Goal: Transaction & Acquisition: Purchase product/service

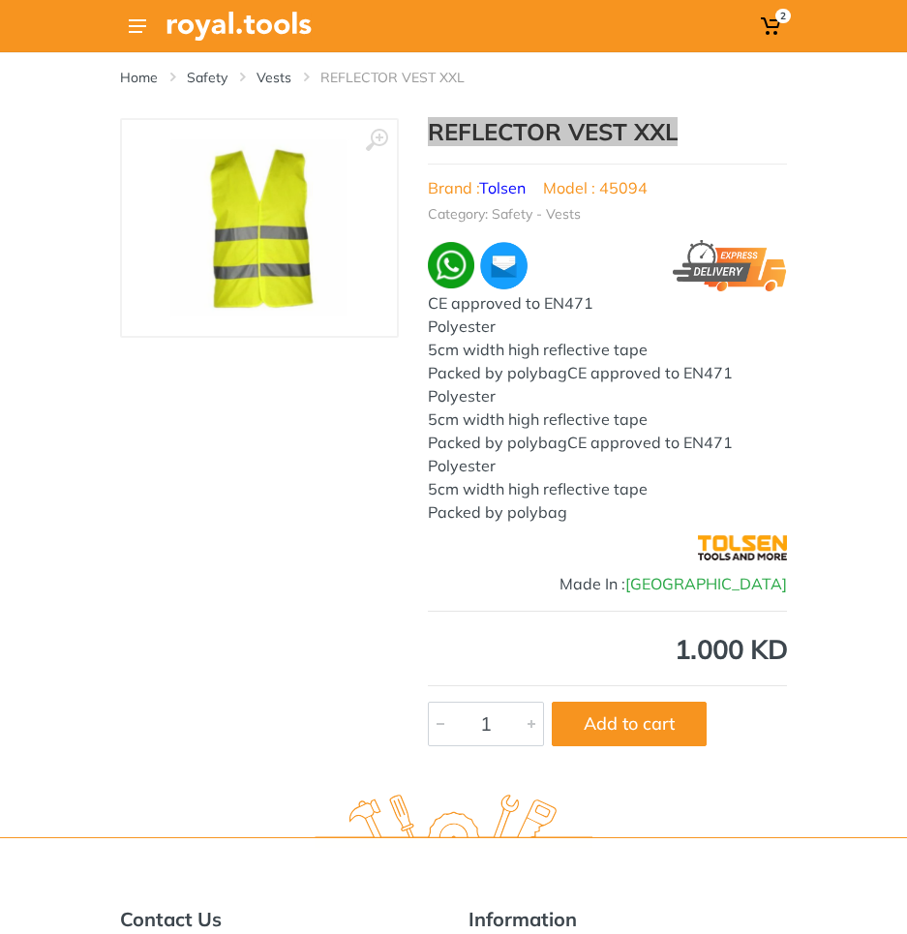
scroll to position [629, 0]
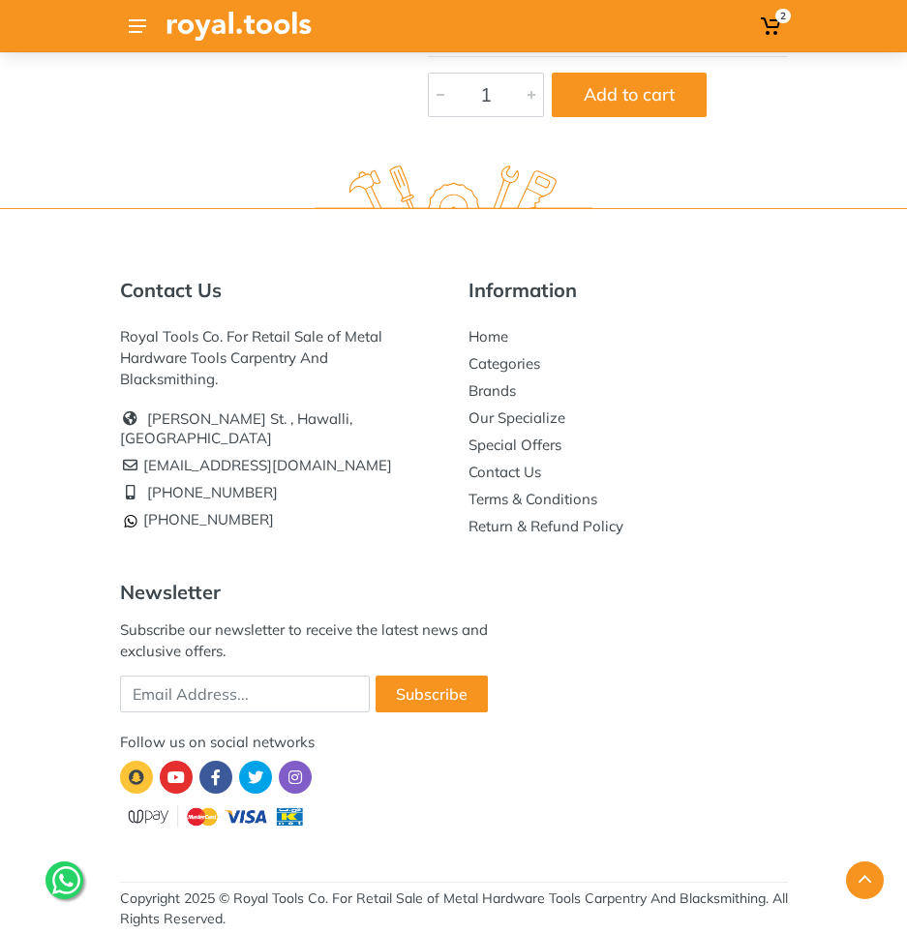
click at [719, 177] on div "2" at bounding box center [453, 152] width 907 height 1563
drag, startPoint x: 264, startPoint y: 470, endPoint x: 157, endPoint y: 470, distance: 107.4
click at [157, 479] on li "[PHONE_NUMBER]" at bounding box center [279, 492] width 319 height 27
copy link "965 22620 757"
drag, startPoint x: 284, startPoint y: 500, endPoint x: 153, endPoint y: 506, distance: 130.8
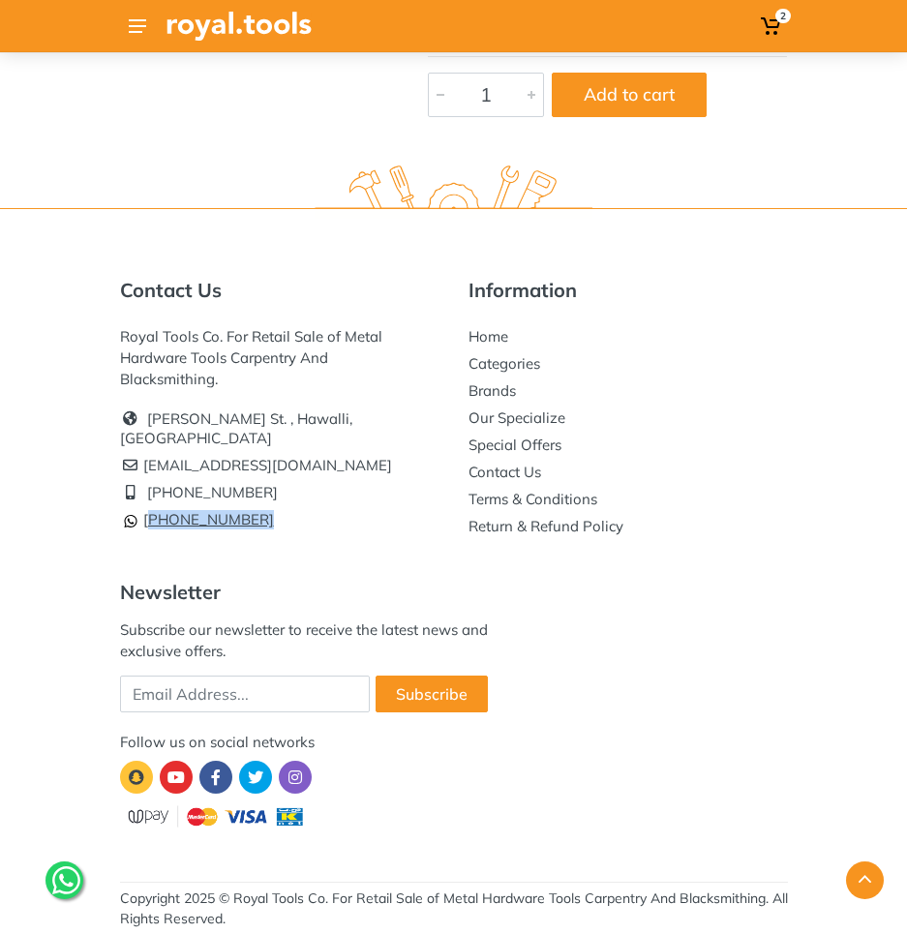
click at [153, 506] on li "[PHONE_NUMBER]" at bounding box center [279, 519] width 319 height 27
copy link "965 96777 125"
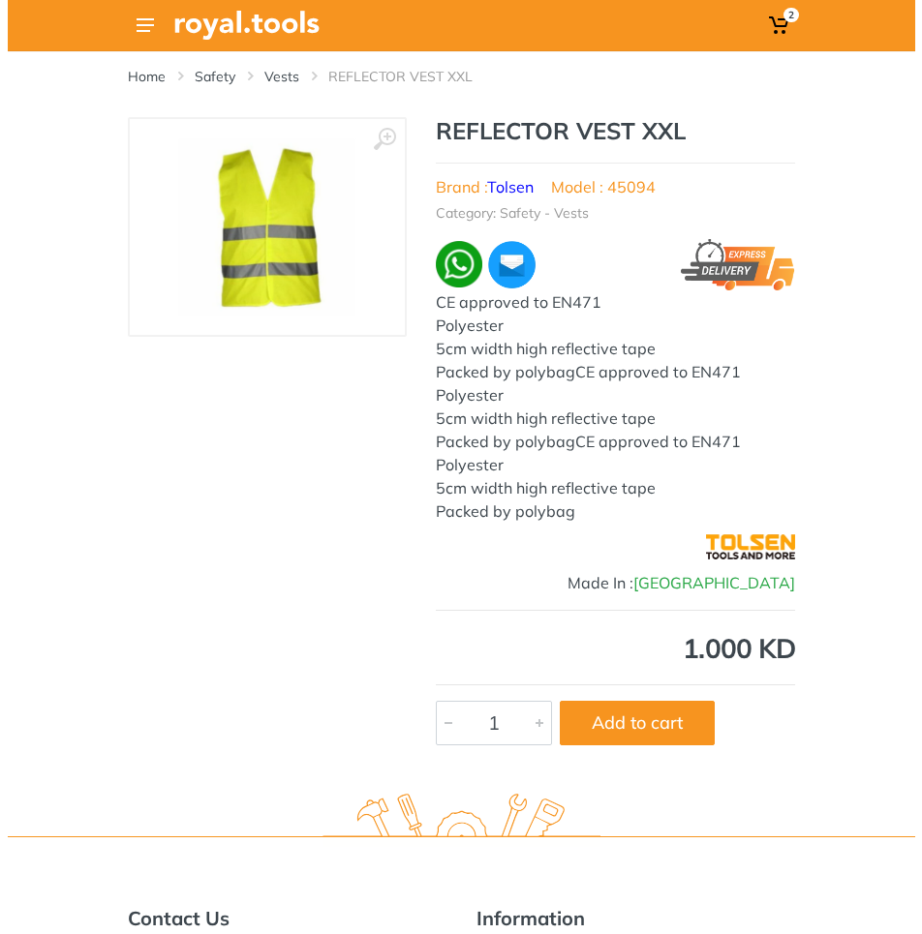
scroll to position [0, 0]
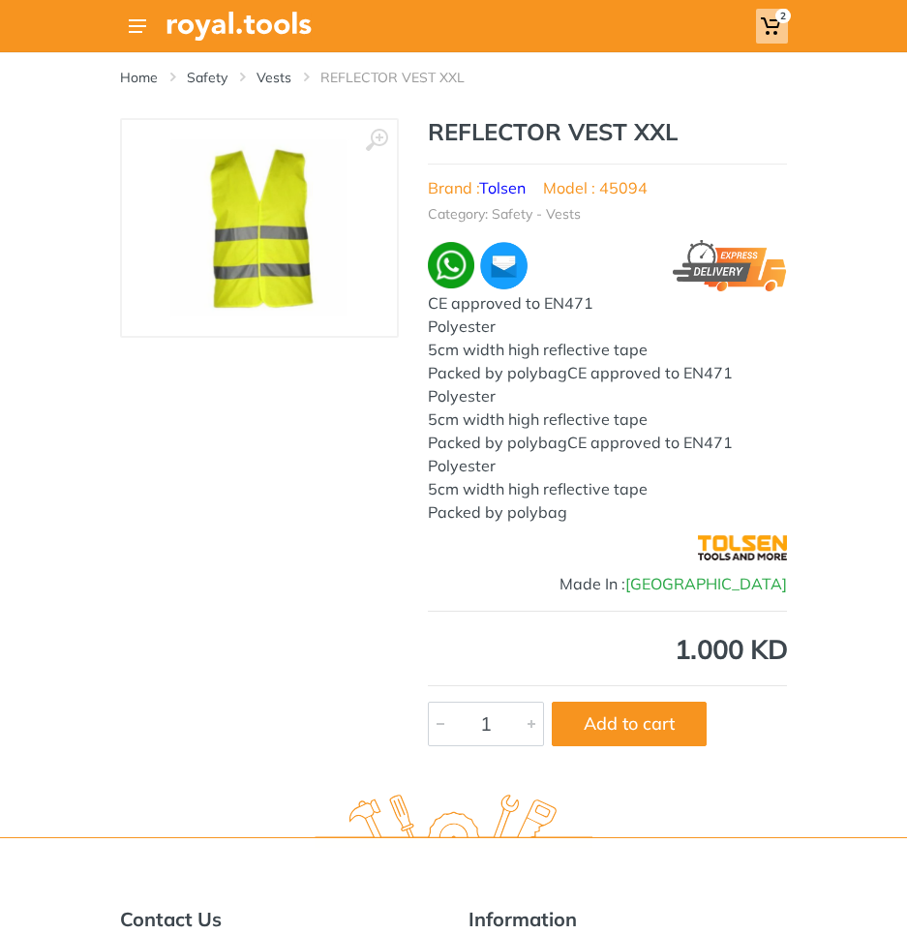
click at [771, 25] on icon at bounding box center [770, 25] width 19 height 19
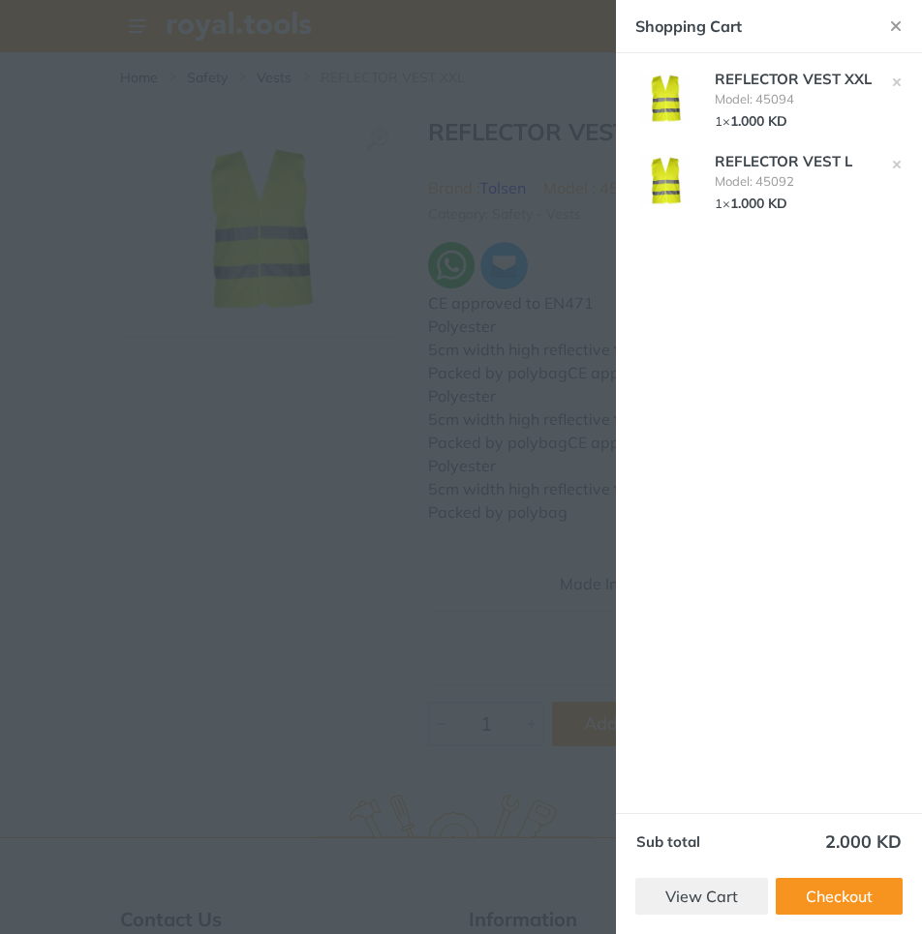
click at [471, 704] on div at bounding box center [461, 467] width 922 height 934
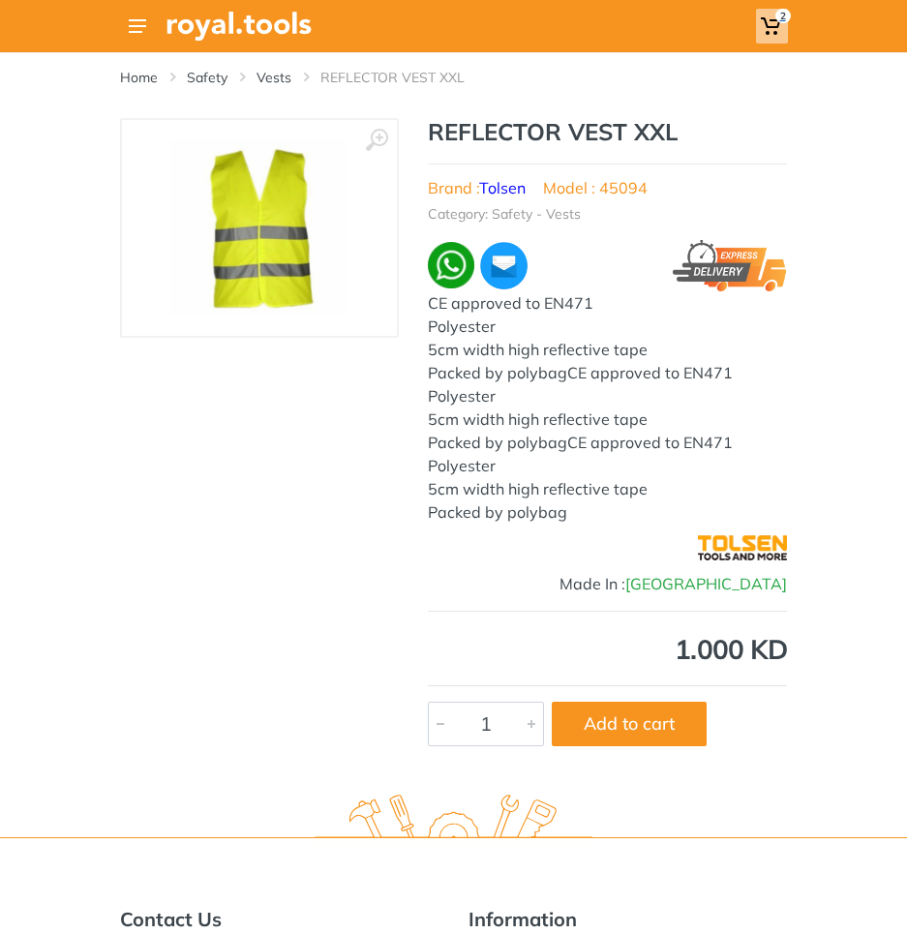
click at [778, 27] on icon at bounding box center [770, 25] width 19 height 19
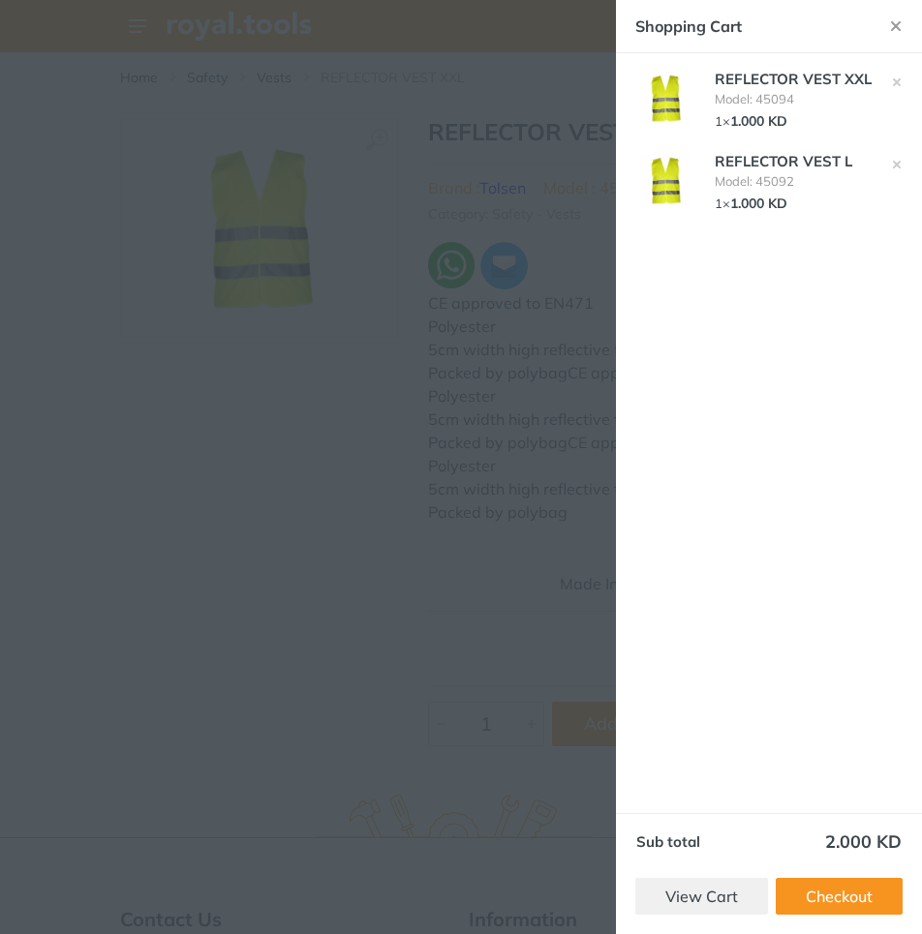
click at [367, 478] on div at bounding box center [461, 467] width 922 height 934
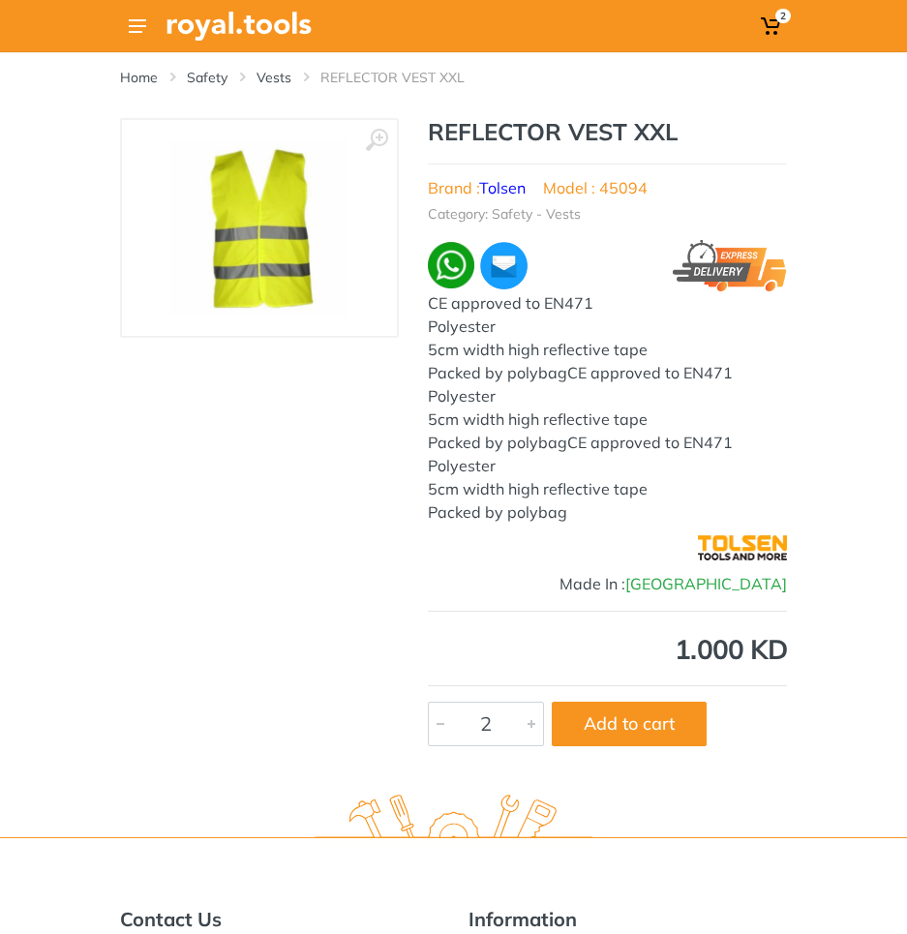
click at [526, 732] on div at bounding box center [531, 724] width 23 height 43
click at [780, 21] on span "2" at bounding box center [782, 16] width 15 height 15
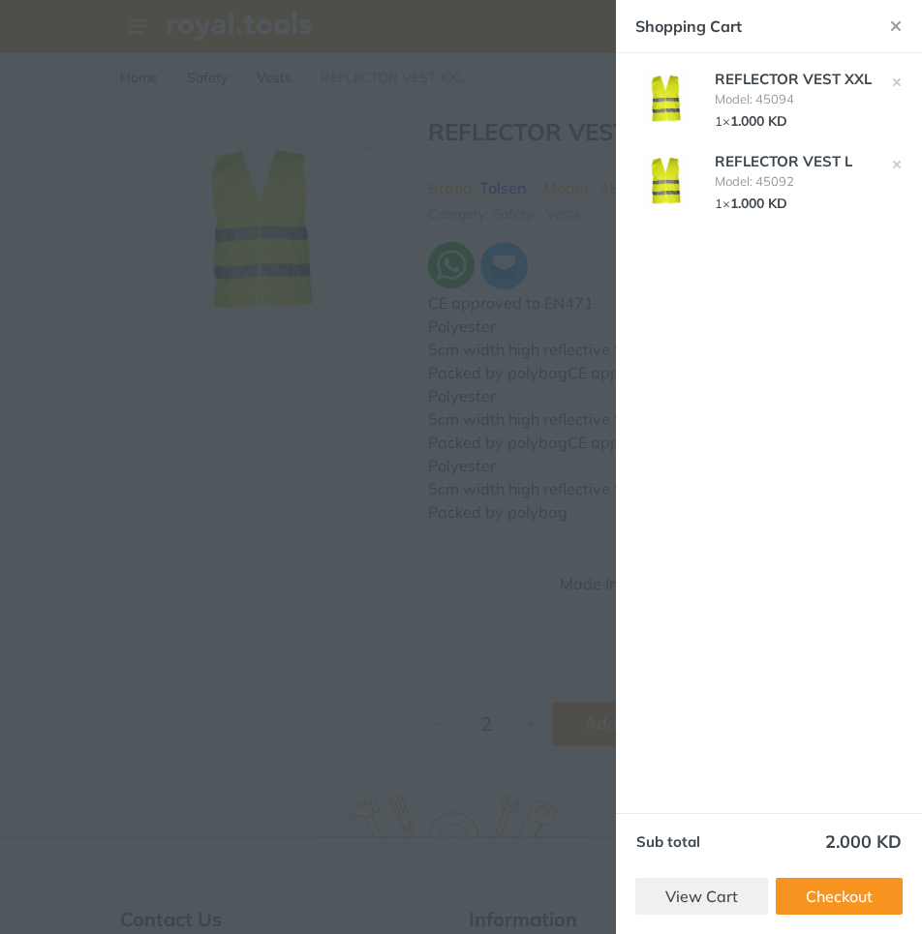
click at [572, 429] on div at bounding box center [461, 467] width 922 height 934
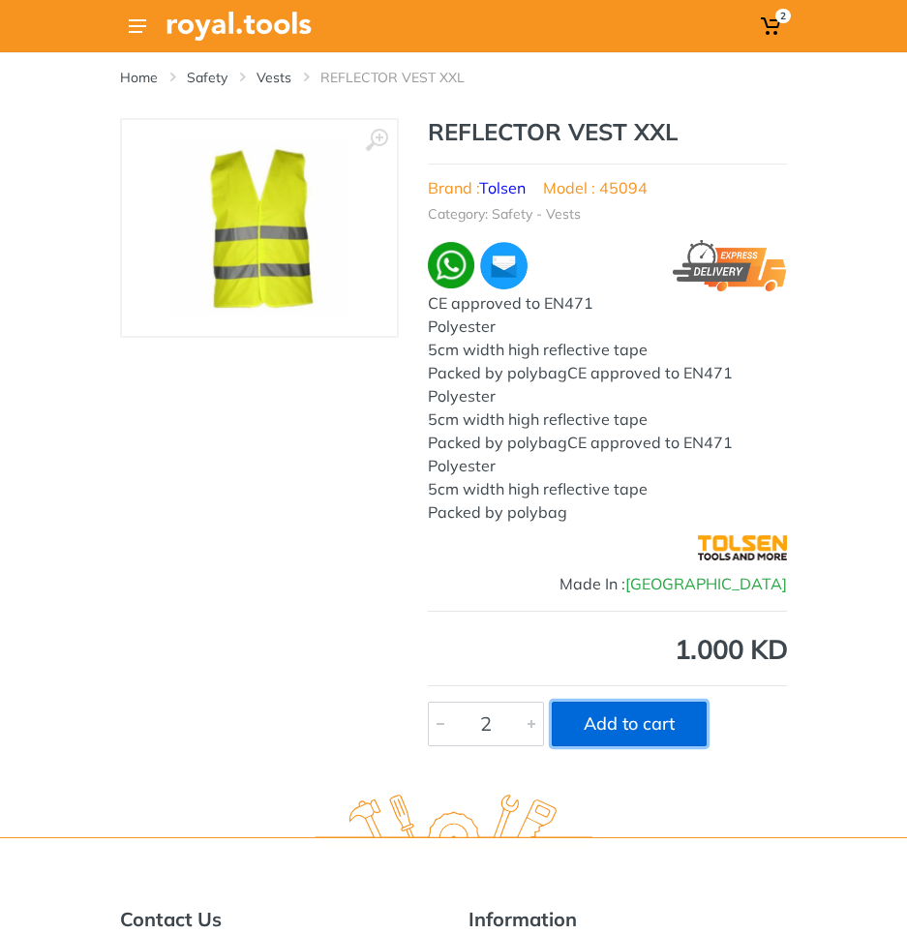
click at [621, 732] on button "Add to cart" at bounding box center [629, 724] width 155 height 45
type input "1"
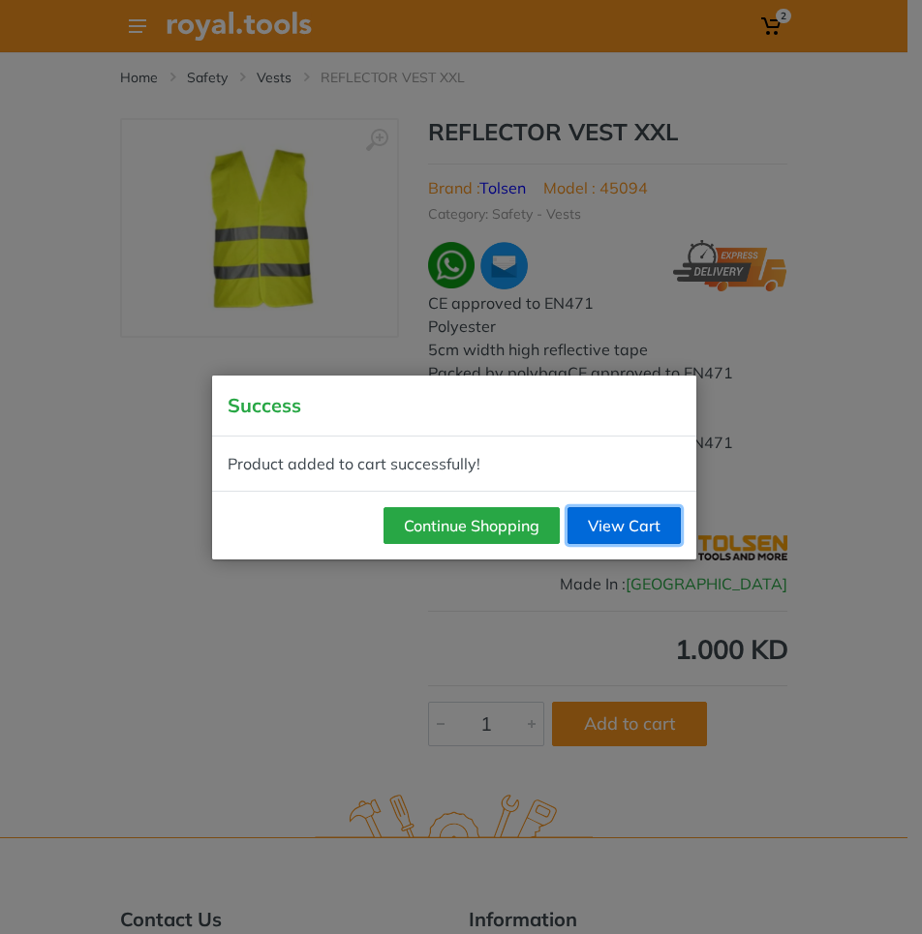
click at [612, 525] on link "View Cart" at bounding box center [623, 525] width 113 height 37
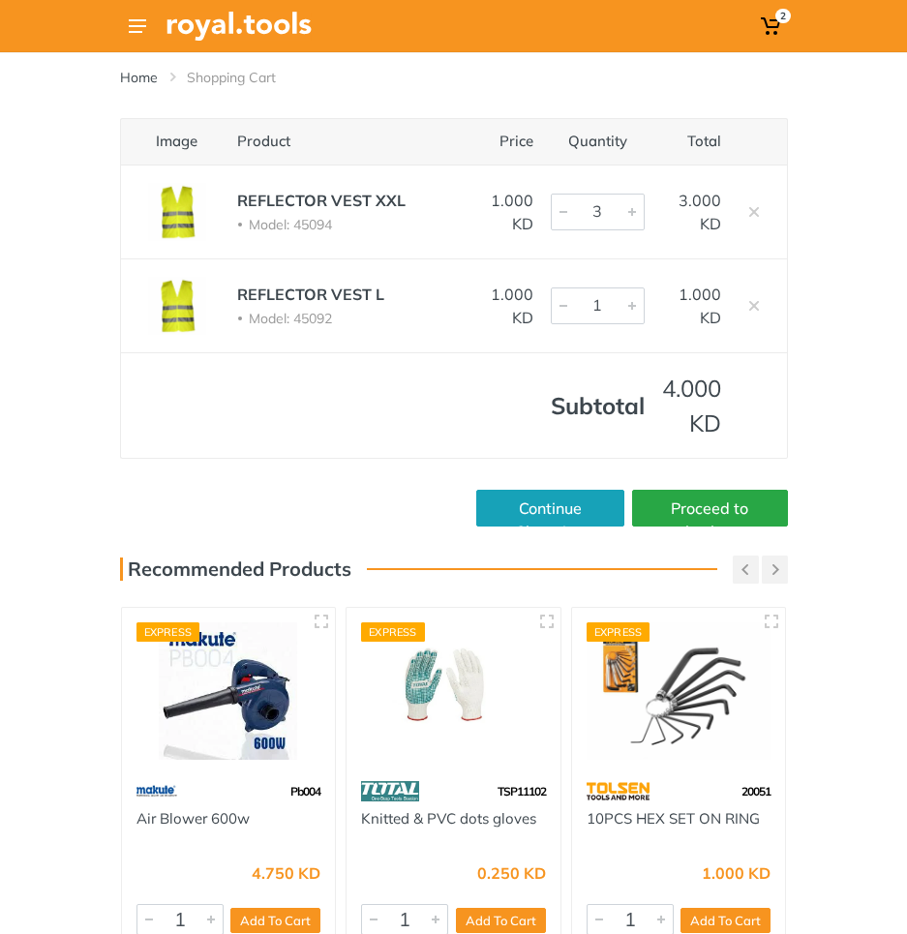
type input "2"
click at [560, 208] on div at bounding box center [563, 212] width 23 height 35
type input "2"
click at [620, 310] on div at bounding box center [631, 305] width 23 height 35
click at [816, 256] on div "Image Product Price Quantity Total REFLECTOR VEST XXL Model: 45094 1.000 KD 2 2…" at bounding box center [453, 322] width 907 height 408
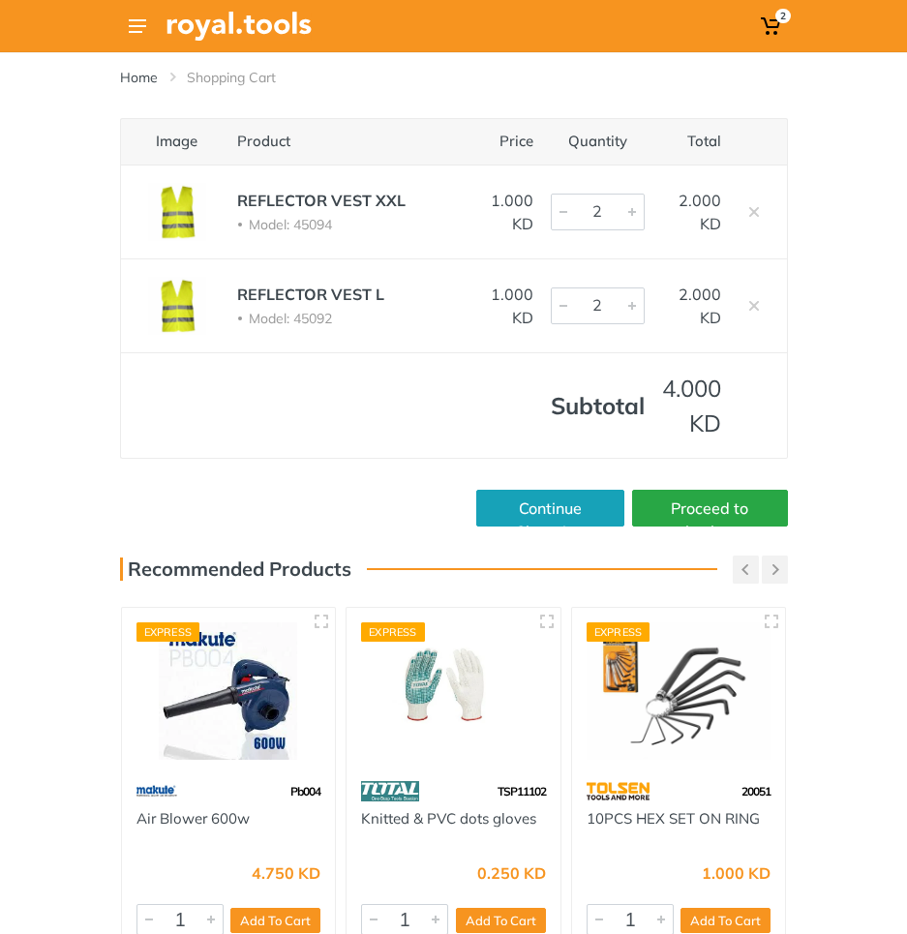
click at [879, 142] on div "Image Product Price Quantity Total REFLECTOR VEST XXL Model: 45094 1.000 KD 2 2…" at bounding box center [453, 322] width 907 height 408
click at [18, 64] on div "Home Shopping Cart" at bounding box center [453, 85] width 907 height 66
click at [32, 68] on div "Home Shopping Cart" at bounding box center [453, 85] width 907 height 66
click at [128, 35] on button at bounding box center [137, 26] width 35 height 35
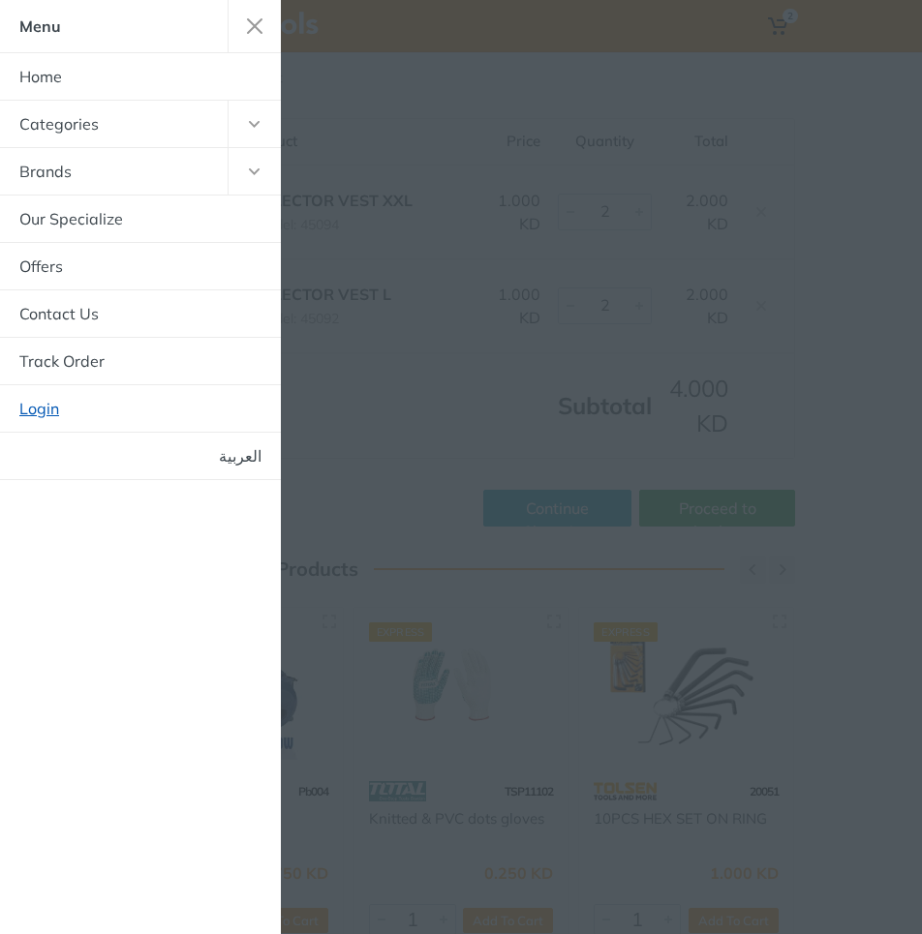
click at [166, 406] on link "Login" at bounding box center [140, 408] width 281 height 46
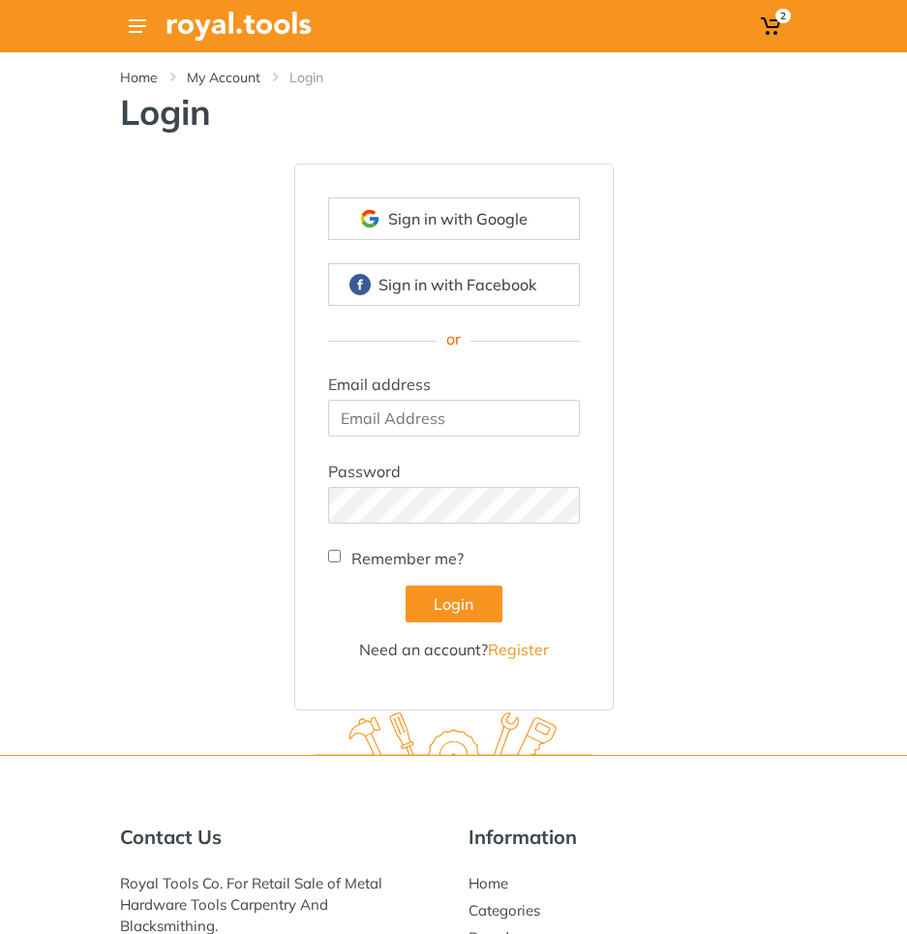
click at [457, 439] on form "Email address Password Remember me? Login Need an account? Register" at bounding box center [454, 517] width 252 height 288
click at [460, 418] on input "email" at bounding box center [454, 418] width 252 height 37
click at [737, 409] on div "Sign in with Google Sign in with Facebook or Email address Password" at bounding box center [454, 437] width 697 height 547
click at [440, 411] on input "email" at bounding box center [454, 418] width 252 height 37
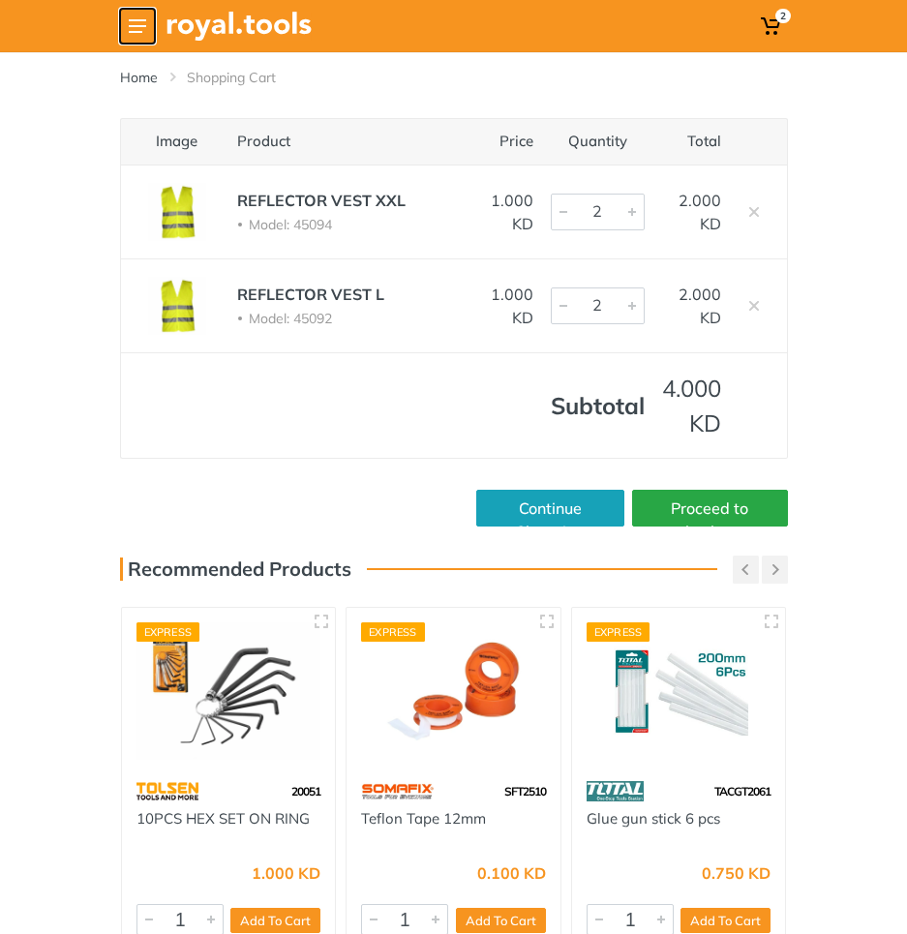
click at [149, 26] on button at bounding box center [137, 26] width 35 height 35
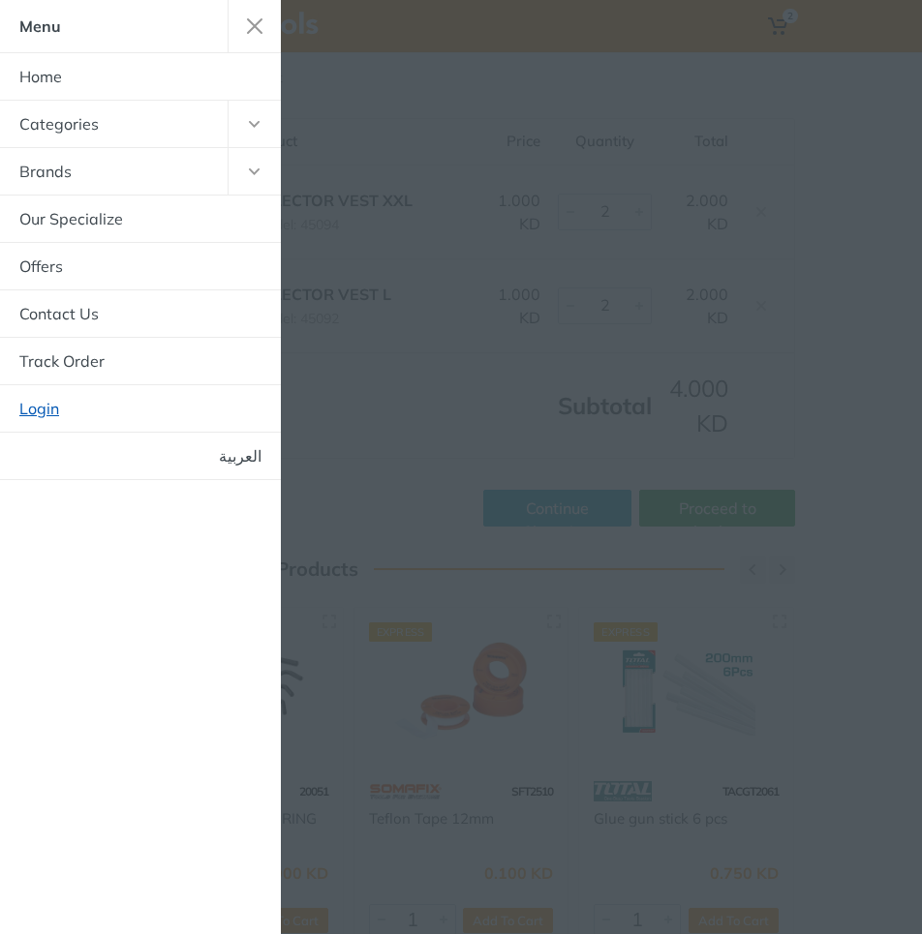
click at [113, 424] on link "Login" at bounding box center [140, 408] width 281 height 46
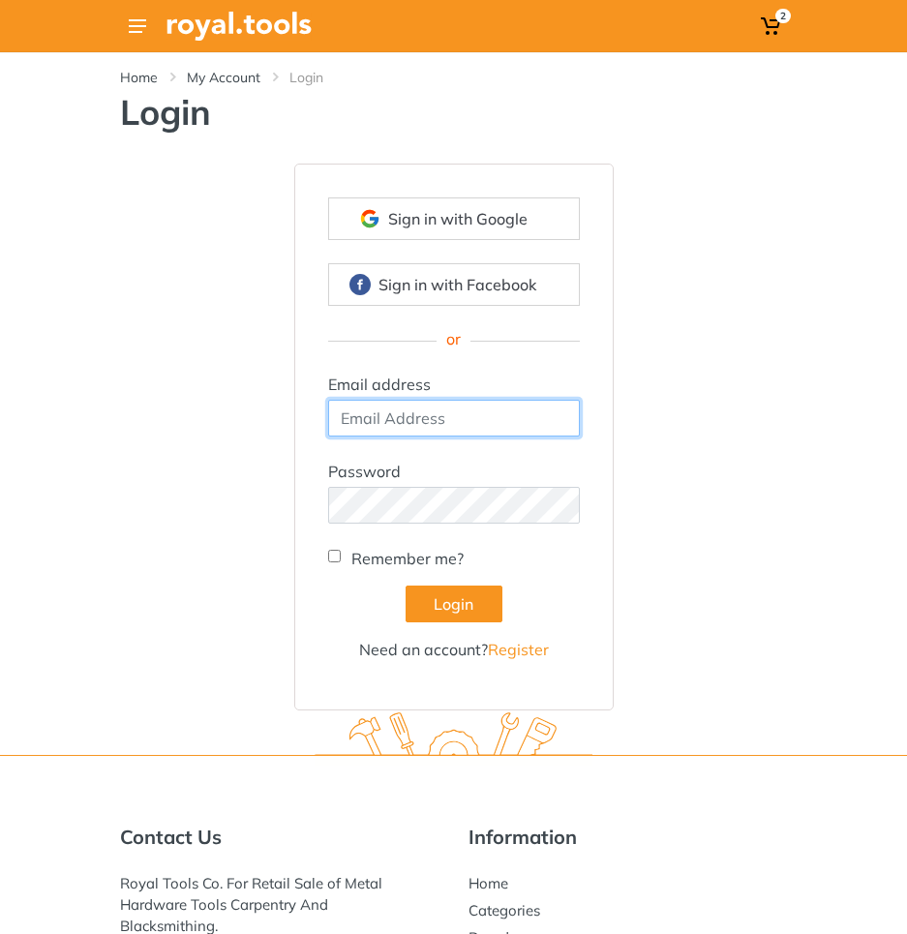
drag, startPoint x: 404, startPoint y: 411, endPoint x: 460, endPoint y: 422, distance: 57.1
click at [404, 412] on input "email" at bounding box center [454, 418] width 252 height 37
type input "[EMAIL_ADDRESS][DOMAIN_NAME]"
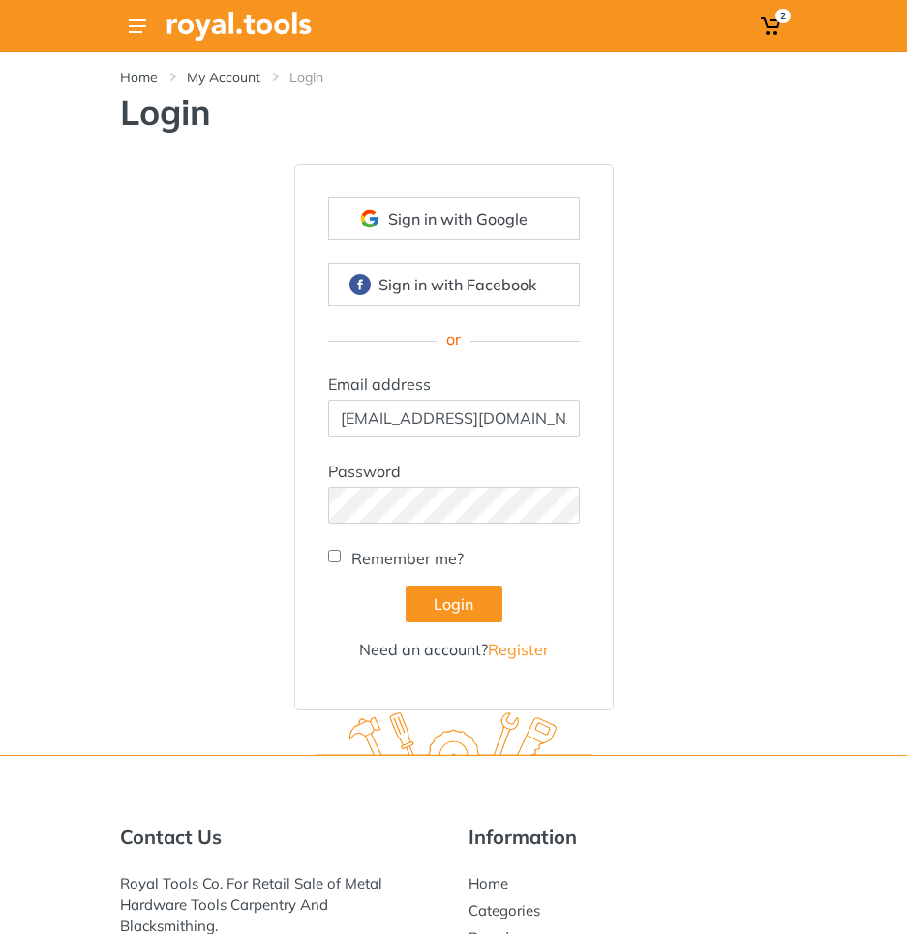
click at [363, 476] on label "Password" at bounding box center [364, 471] width 73 height 23
click at [504, 645] on link "Register" at bounding box center [518, 649] width 61 height 19
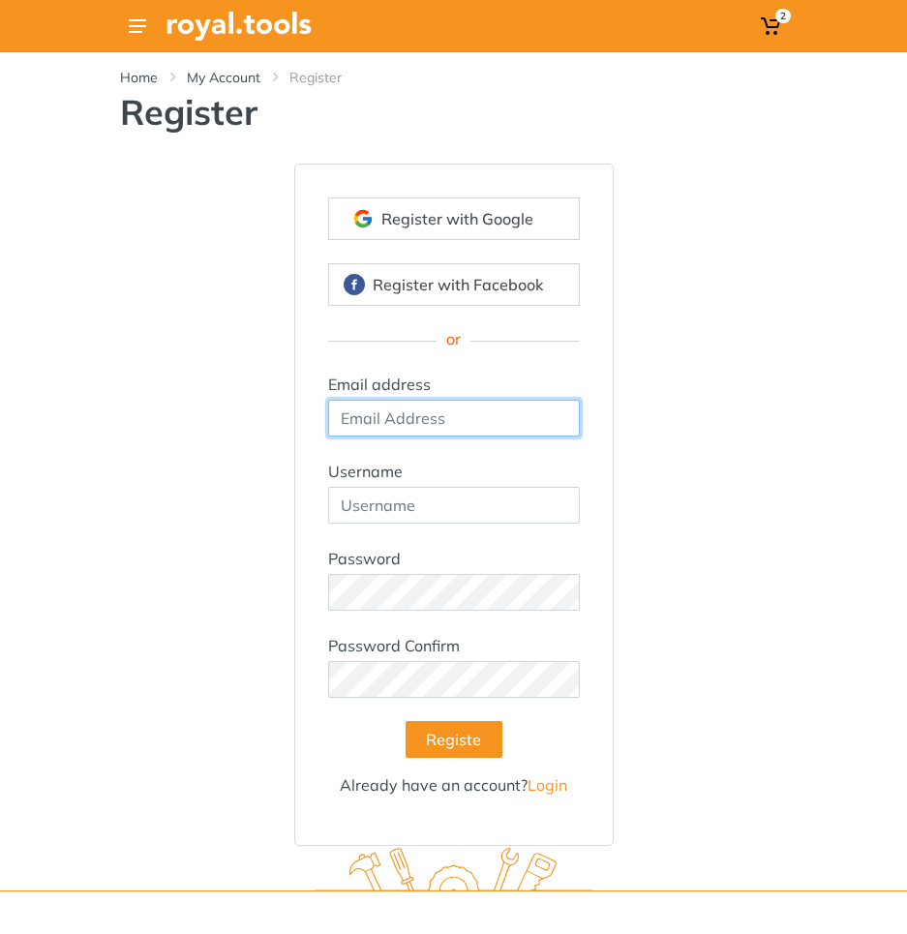
type input "[EMAIL_ADDRESS][DOMAIN_NAME]"
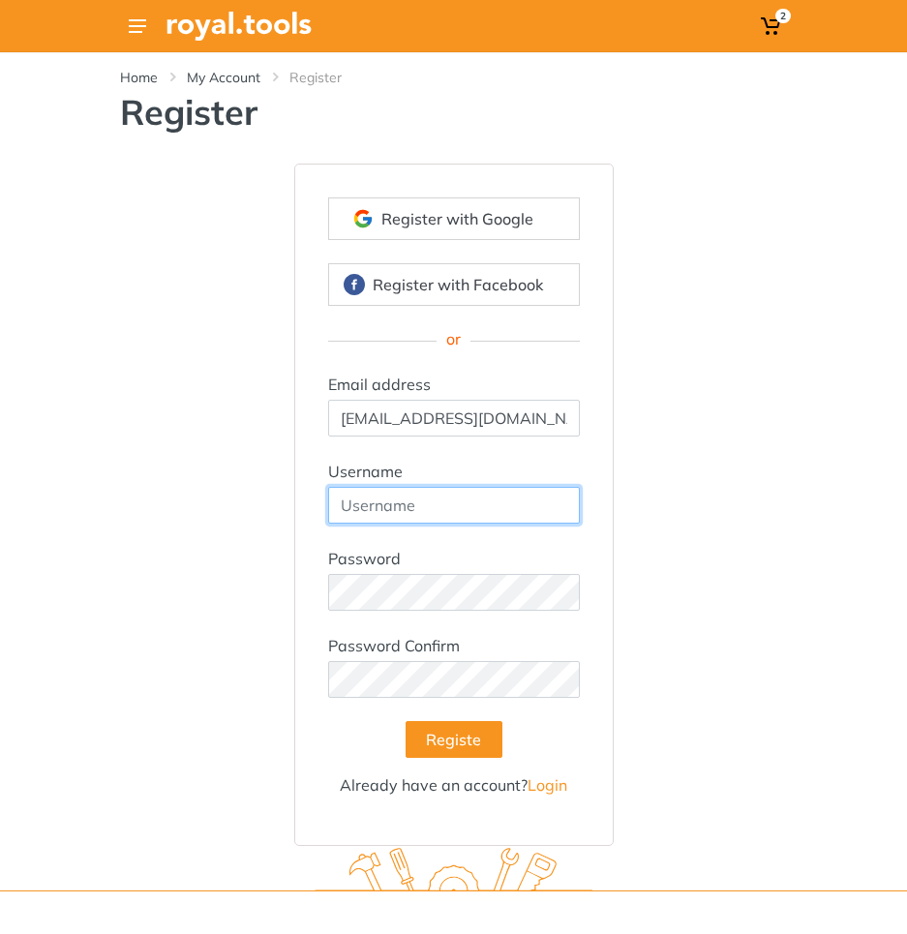
drag, startPoint x: 443, startPoint y: 509, endPoint x: 446, endPoint y: 491, distance: 18.6
click at [443, 509] on input "text" at bounding box center [454, 505] width 252 height 37
type input "infore_123"
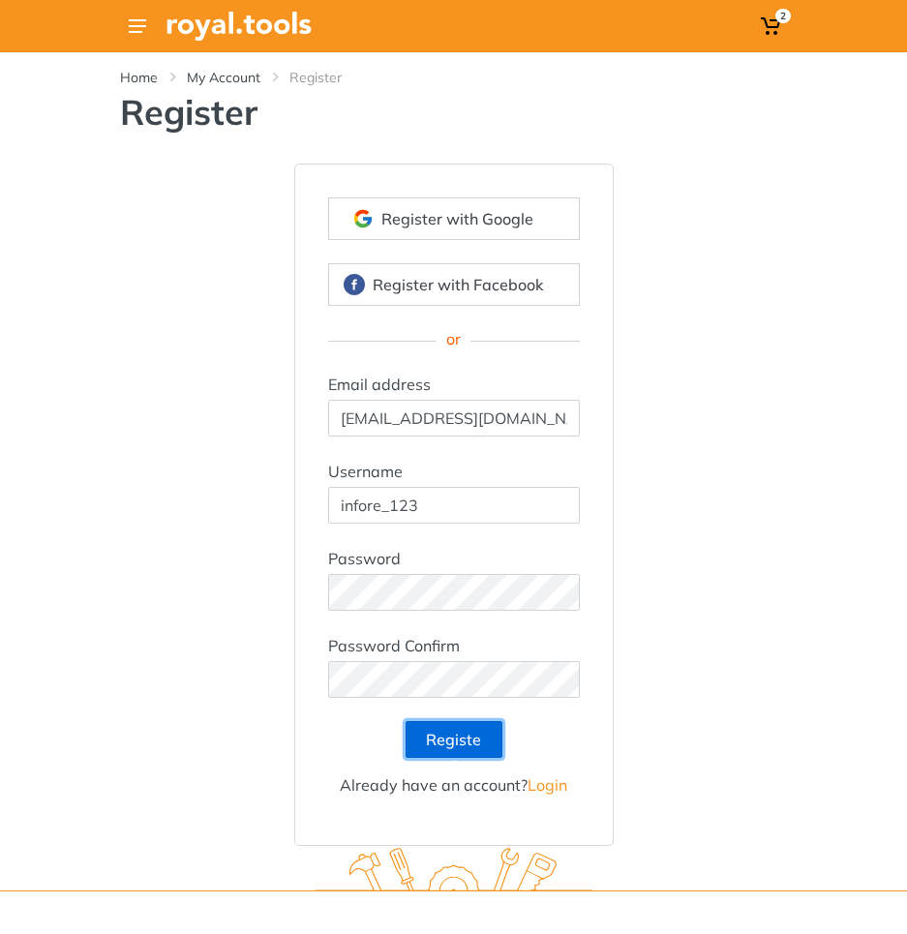
click at [446, 746] on button "Register" at bounding box center [454, 739] width 97 height 37
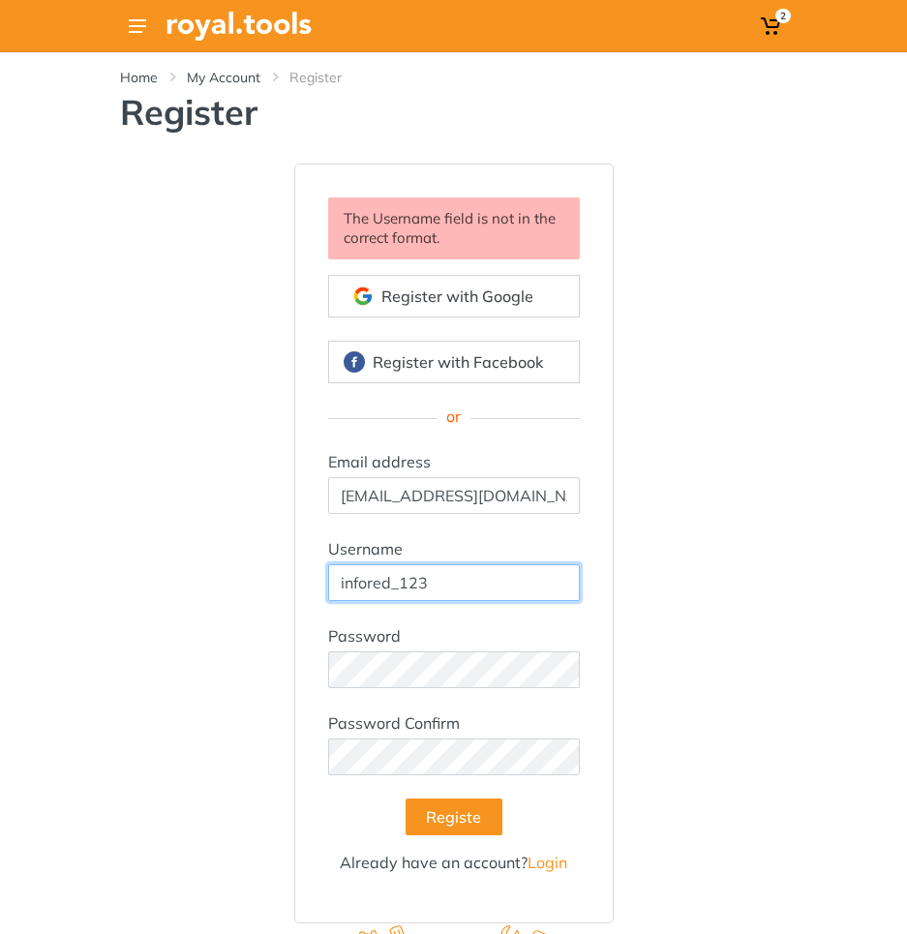
click at [400, 582] on input "infored_123" at bounding box center [454, 582] width 252 height 37
type input "[EMAIL_ADDRESS][DOMAIN_NAME]"
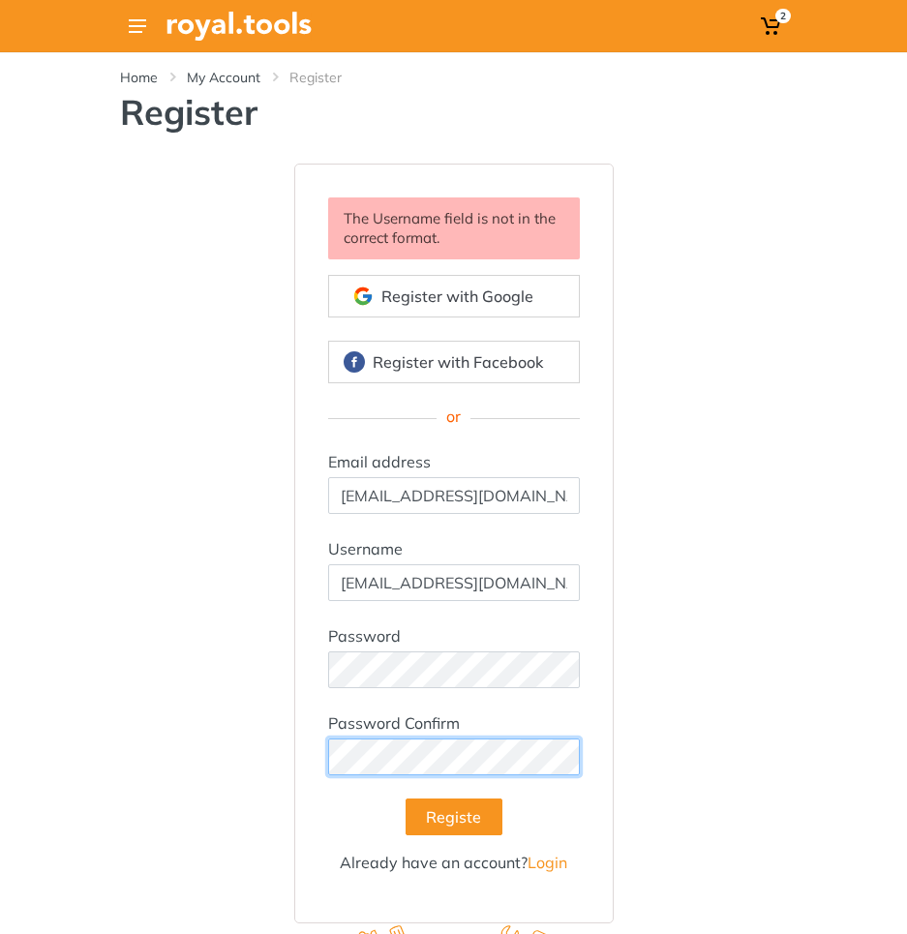
click at [406, 799] on button "Register" at bounding box center [454, 817] width 97 height 37
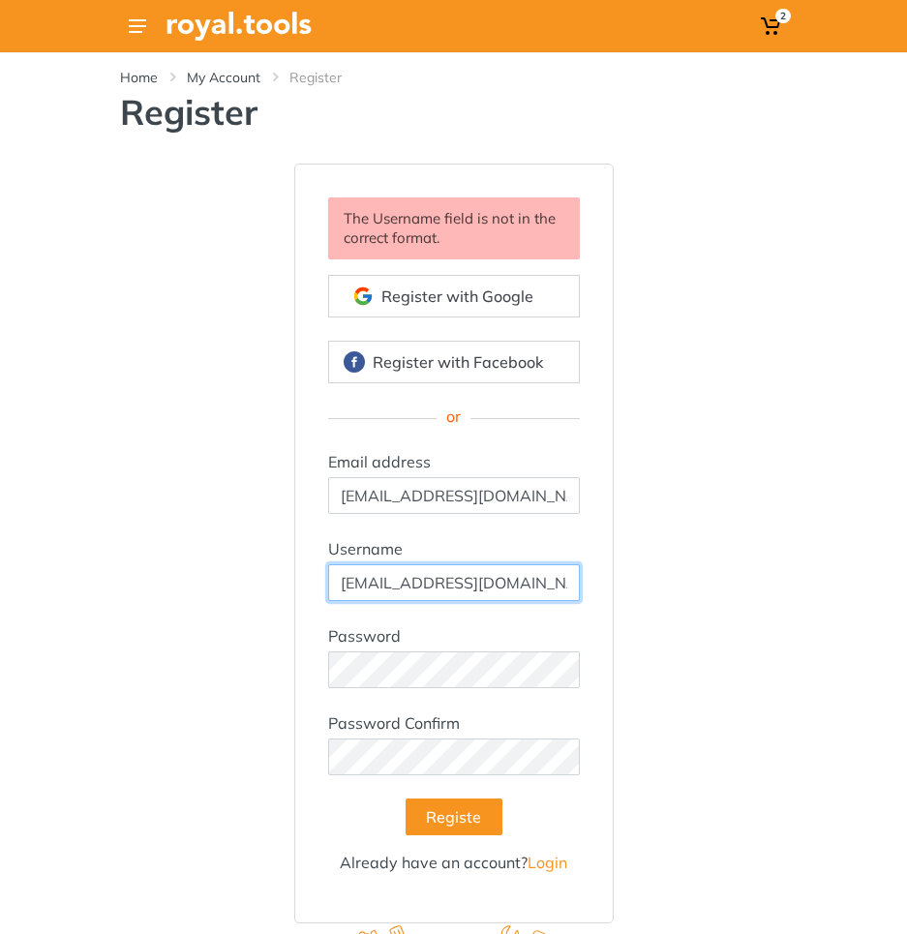
drag, startPoint x: 534, startPoint y: 584, endPoint x: 325, endPoint y: 596, distance: 209.5
click at [325, 596] on div "The Username field is not in the correct format. Register with Google Register …" at bounding box center [454, 543] width 298 height 739
type input "infored"
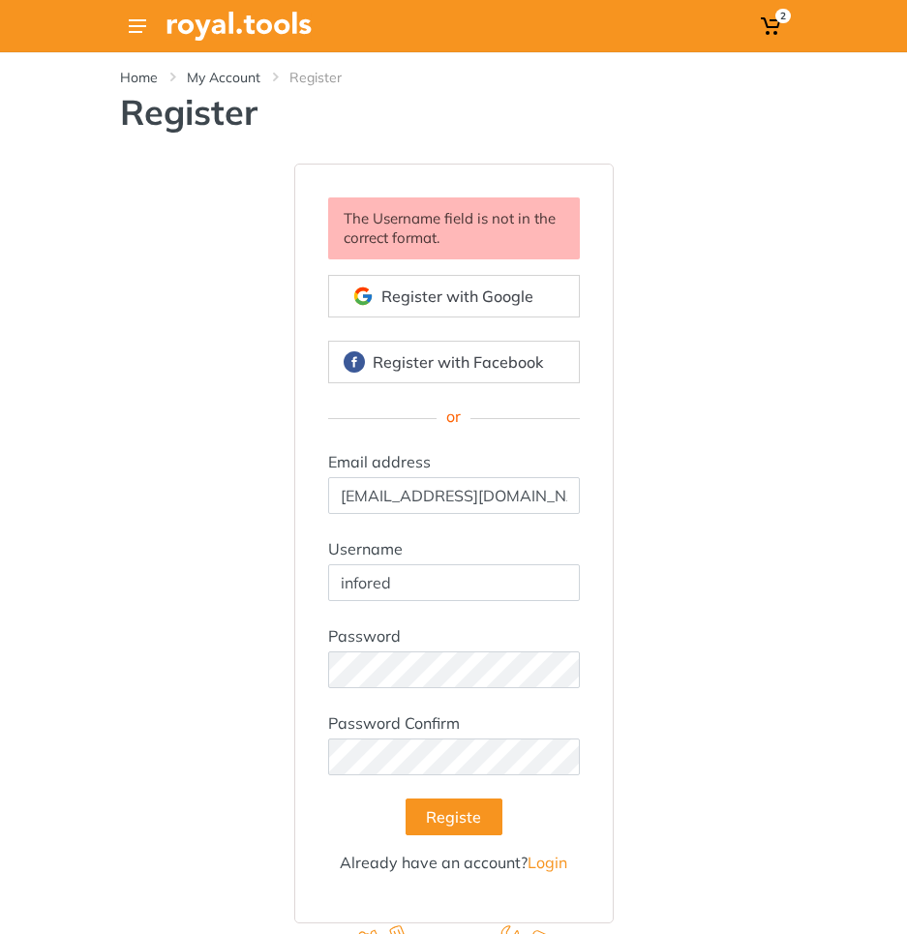
click at [684, 559] on div "The Username field is not in the correct format. Register with Google Register …" at bounding box center [454, 544] width 697 height 760
click at [404, 751] on div "Password Confirm" at bounding box center [454, 743] width 252 height 64
click at [406, 799] on button "Register" at bounding box center [454, 817] width 97 height 37
click at [437, 819] on button "Register" at bounding box center [454, 817] width 97 height 37
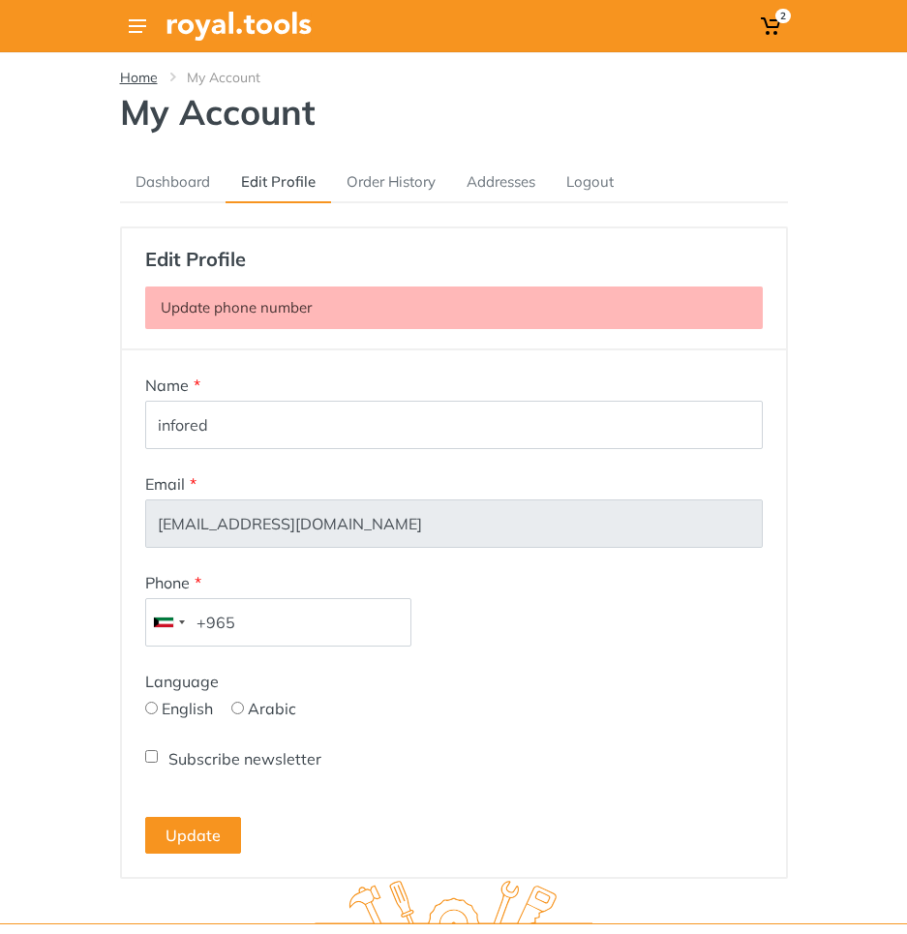
click at [134, 72] on link "Home" at bounding box center [139, 77] width 38 height 19
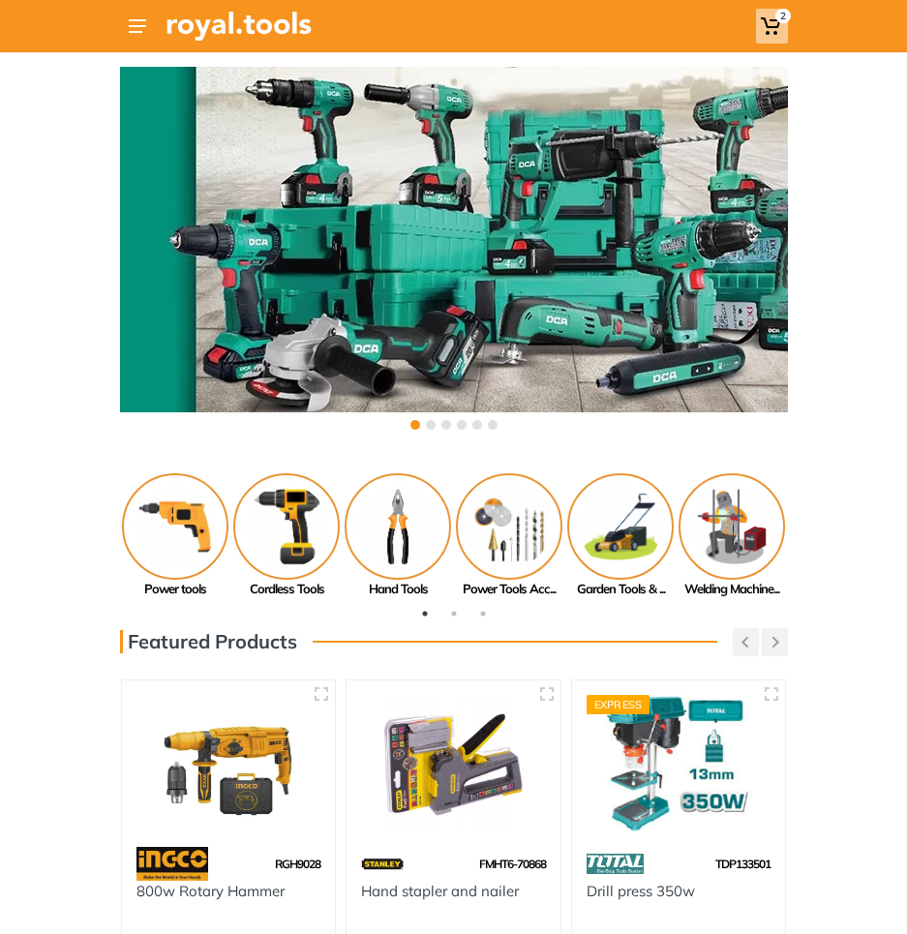
click at [770, 29] on icon at bounding box center [770, 25] width 19 height 19
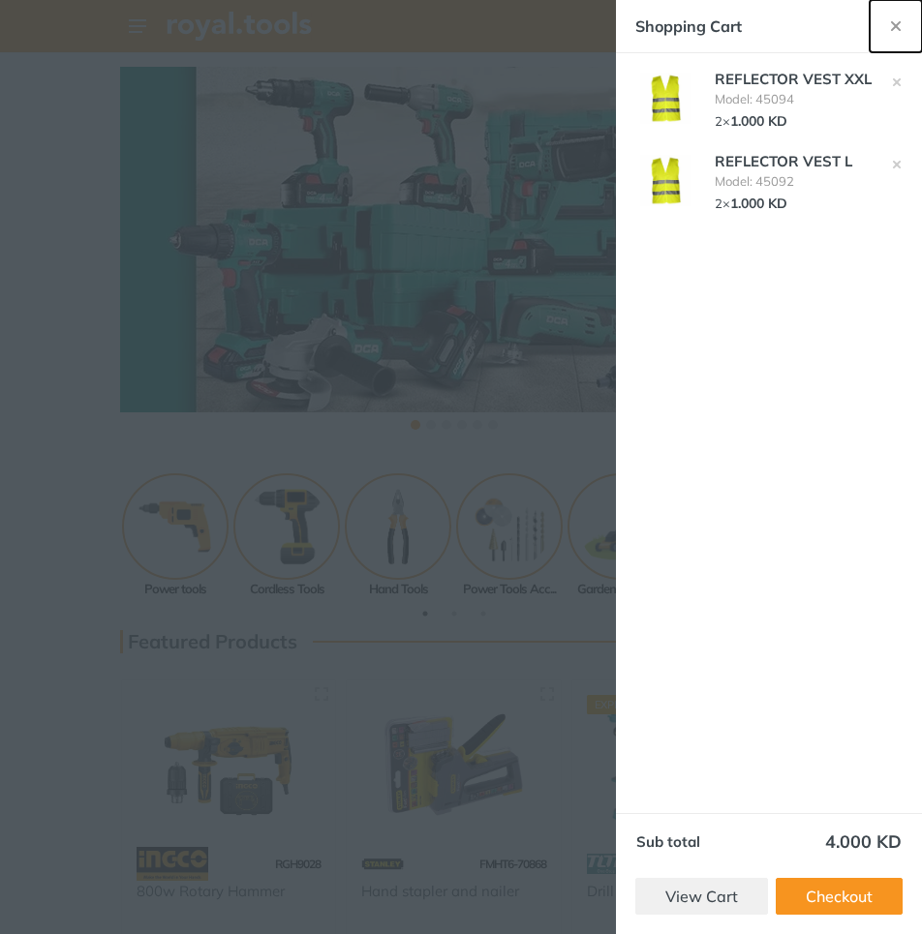
click at [884, 28] on button "button" at bounding box center [895, 26] width 52 height 52
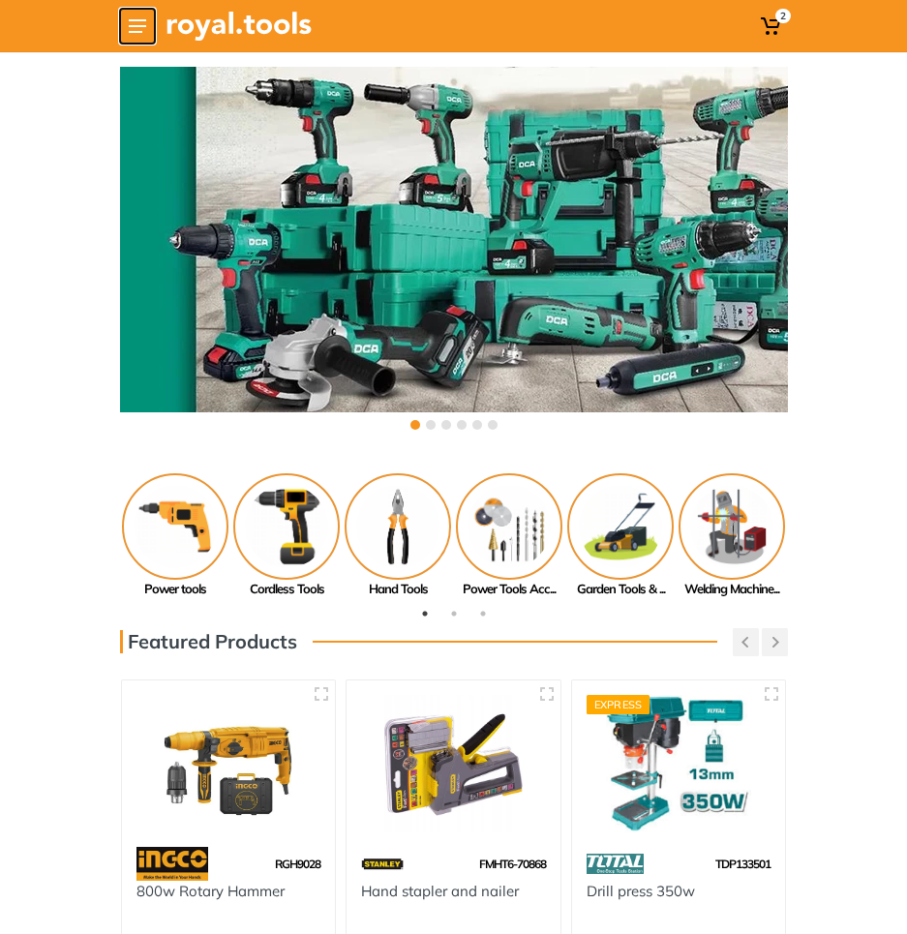
click at [137, 21] on use at bounding box center [137, 26] width 17 height 14
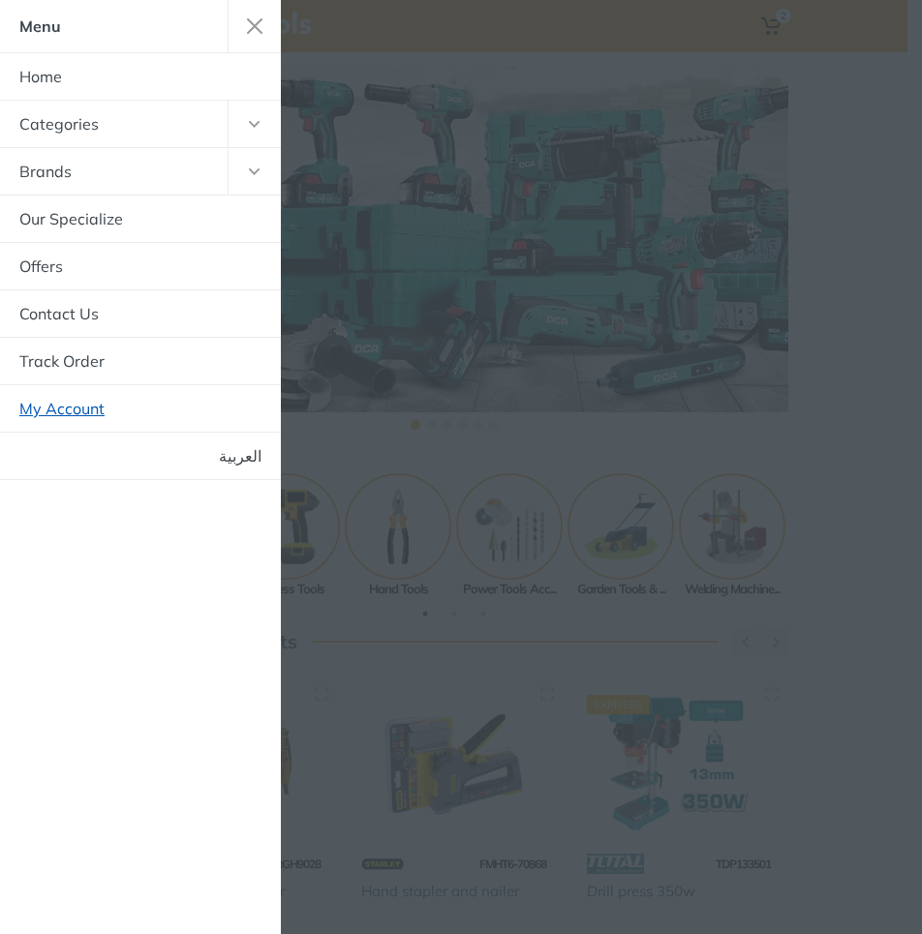
click at [116, 402] on link "My Account" at bounding box center [140, 408] width 281 height 46
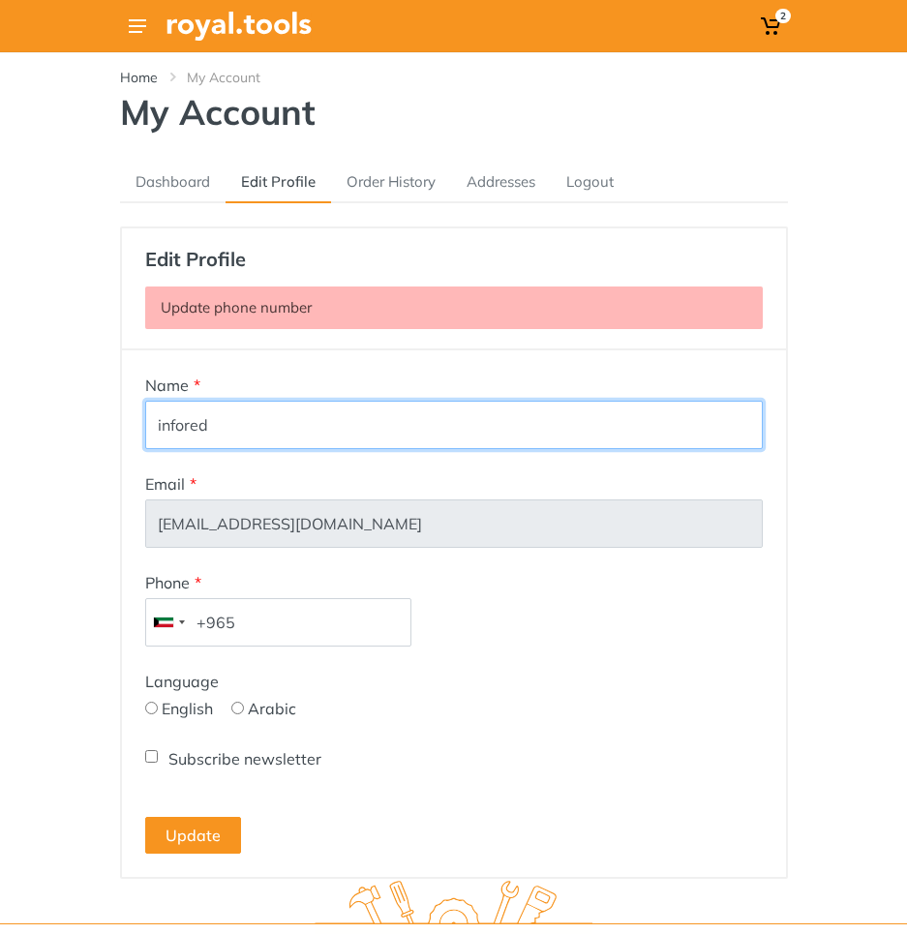
drag, startPoint x: 261, startPoint y: 425, endPoint x: 150, endPoint y: 436, distance: 111.8
click at [150, 436] on input "infored" at bounding box center [454, 425] width 618 height 48
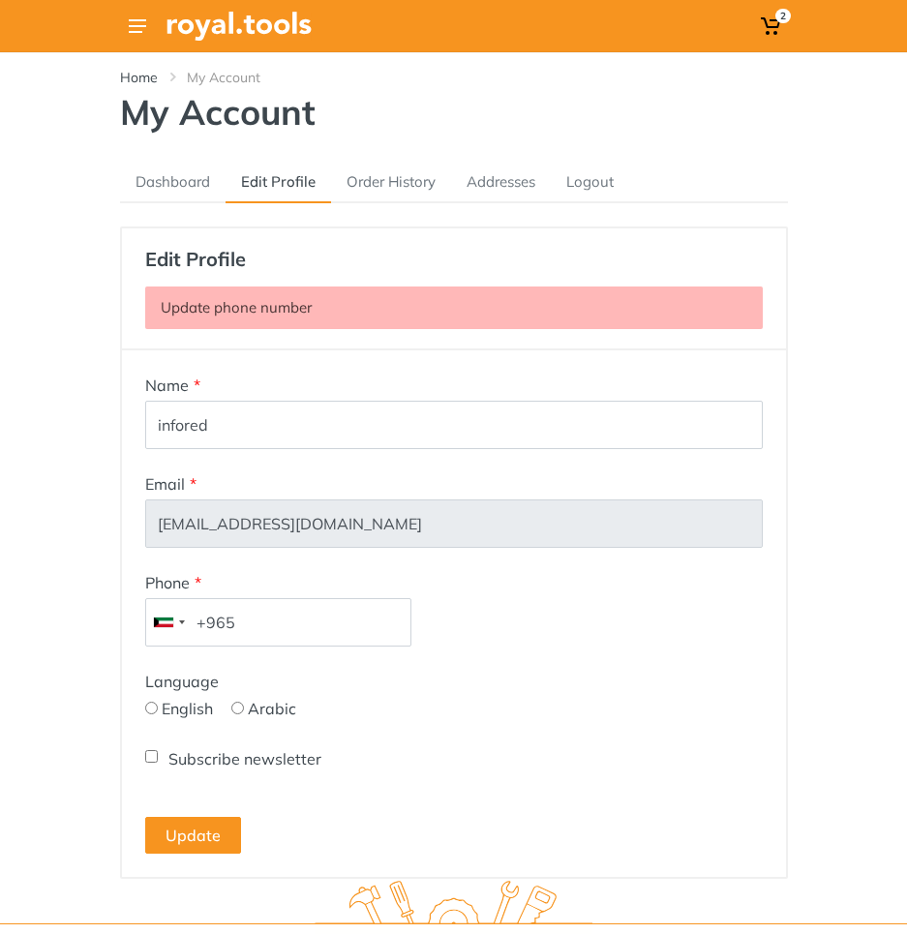
click at [817, 378] on div "Navigation Dashboard Edit Profile Order History Addresses Logout" at bounding box center [453, 521] width 907 height 715
click at [124, 532] on div "354 Name * infored Email * infored_123@gmail.com infored_123@gmail.com Phone * …" at bounding box center [454, 613] width 664 height 527
